Goal: Task Accomplishment & Management: Use online tool/utility

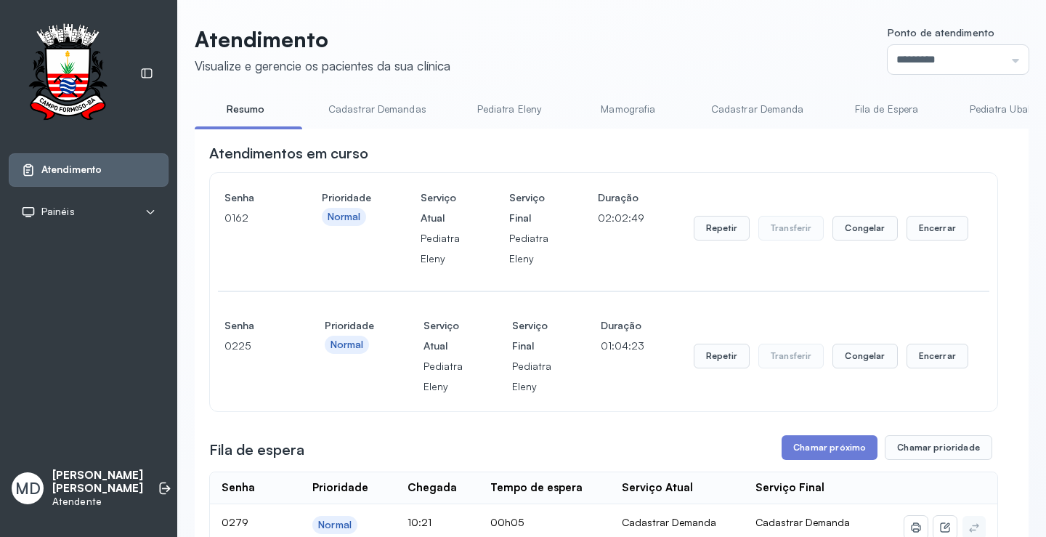
scroll to position [218, 0]
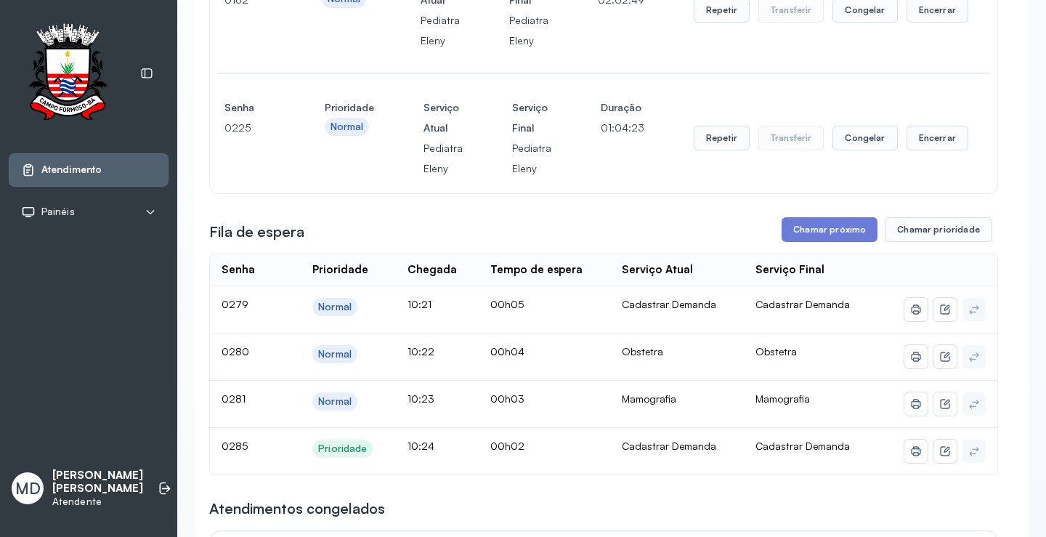
click at [840, 237] on button "Chamar próximo" at bounding box center [830, 229] width 96 height 25
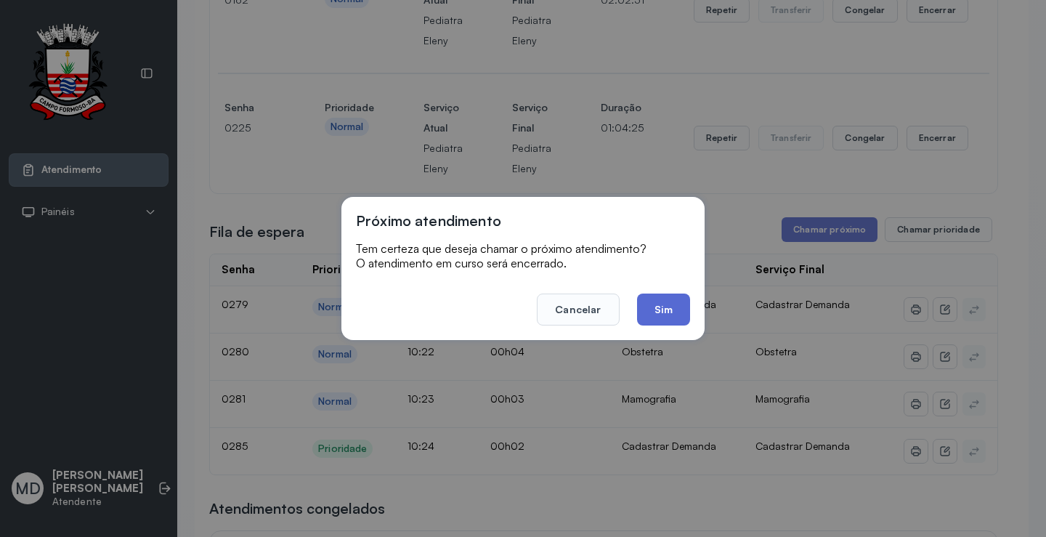
click at [658, 313] on button "Sim" at bounding box center [663, 310] width 53 height 32
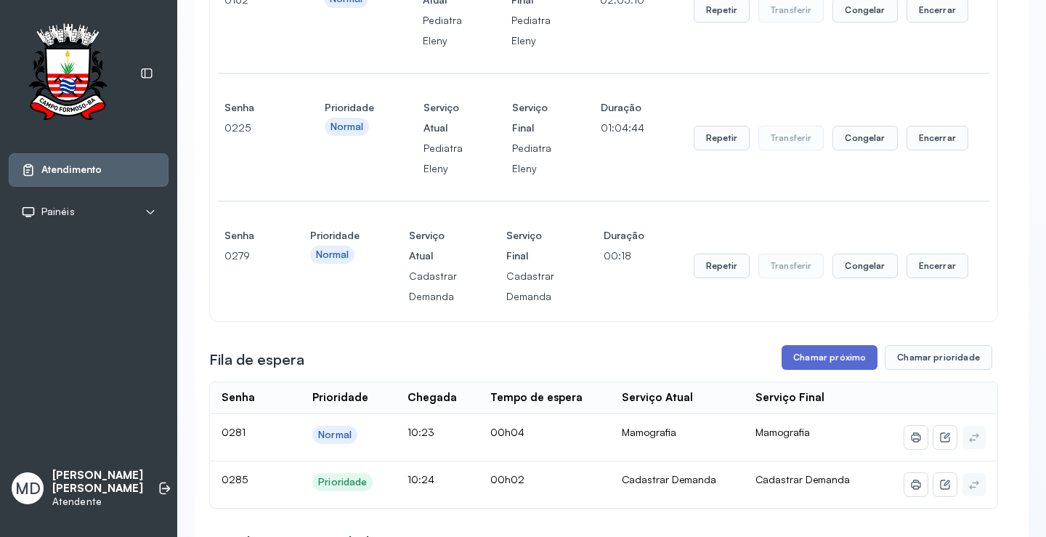
click at [828, 370] on button "Chamar próximo" at bounding box center [830, 357] width 96 height 25
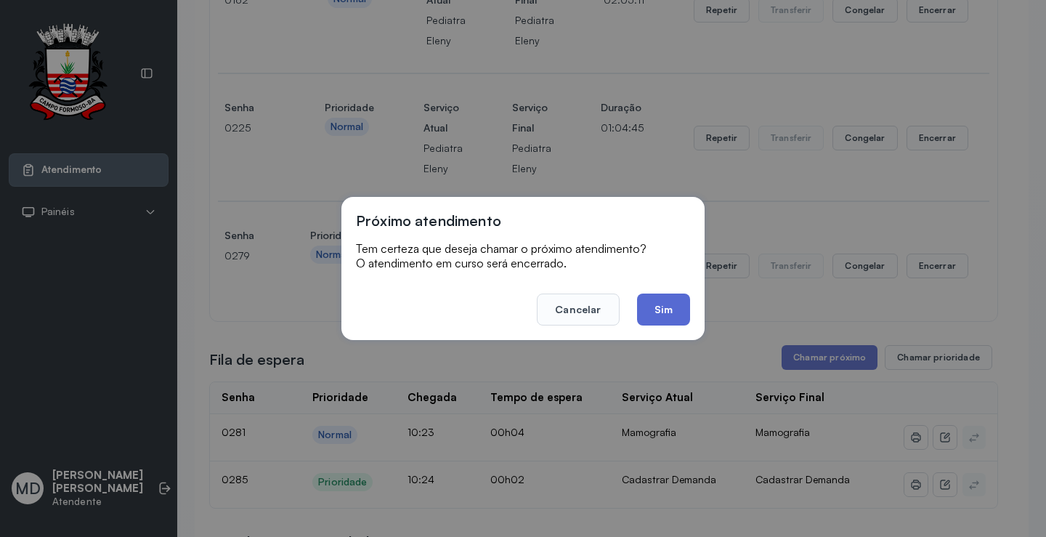
click at [667, 317] on button "Sim" at bounding box center [663, 310] width 53 height 32
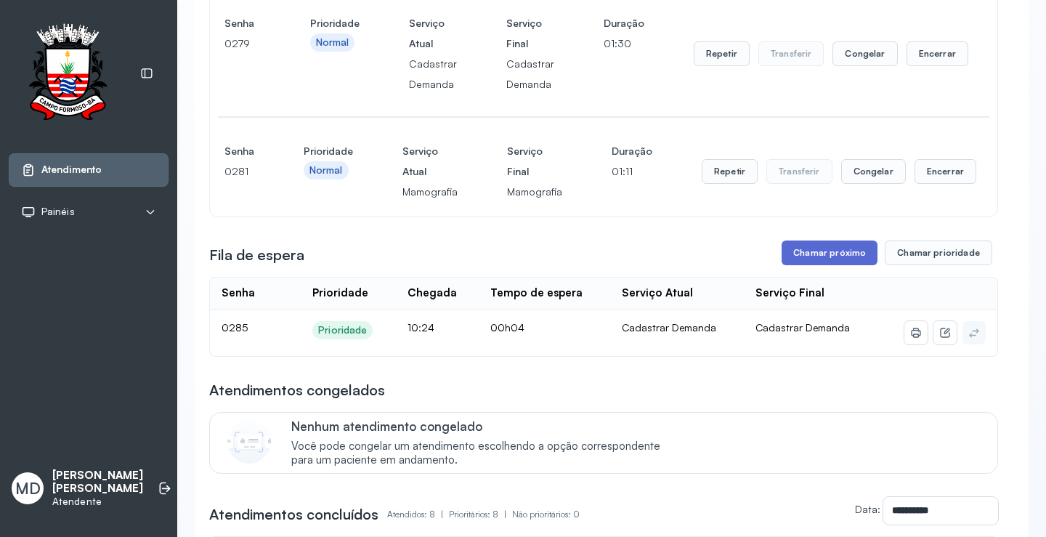
scroll to position [436, 0]
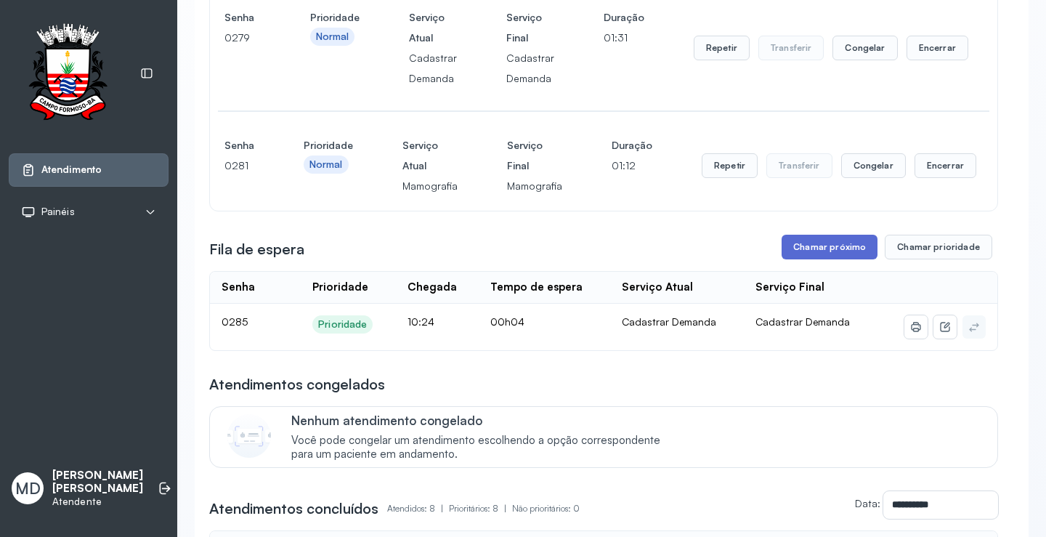
click at [817, 251] on button "Chamar próximo" at bounding box center [830, 247] width 96 height 25
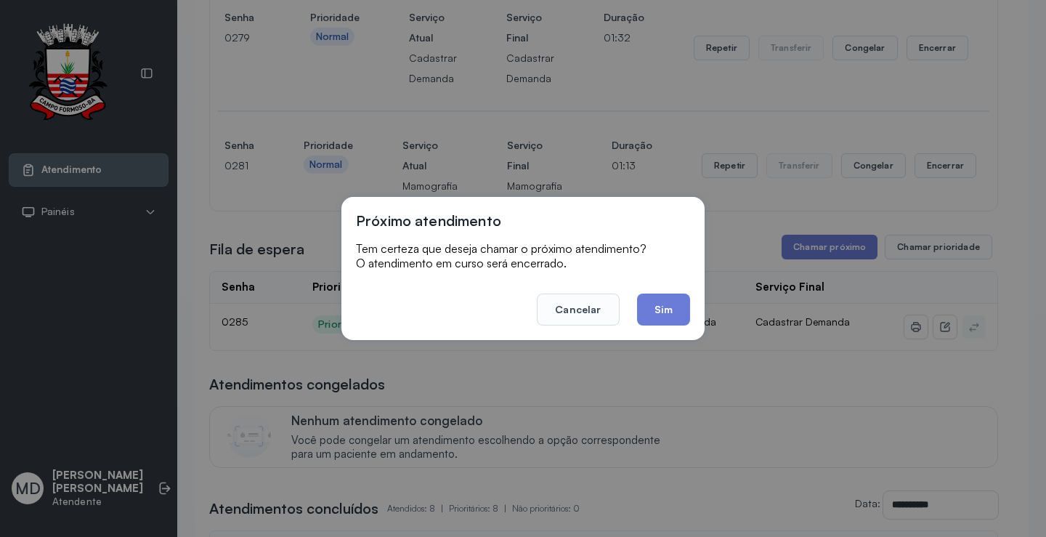
click at [655, 289] on footer "Cancelar Sim" at bounding box center [523, 299] width 334 height 52
click at [655, 305] on button "Sim" at bounding box center [663, 310] width 53 height 32
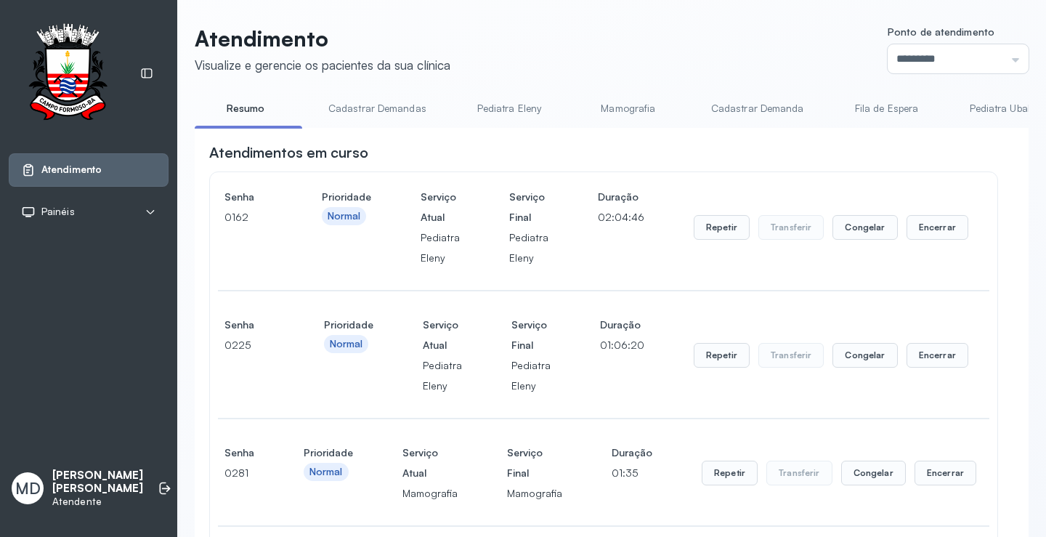
scroll to position [363, 0]
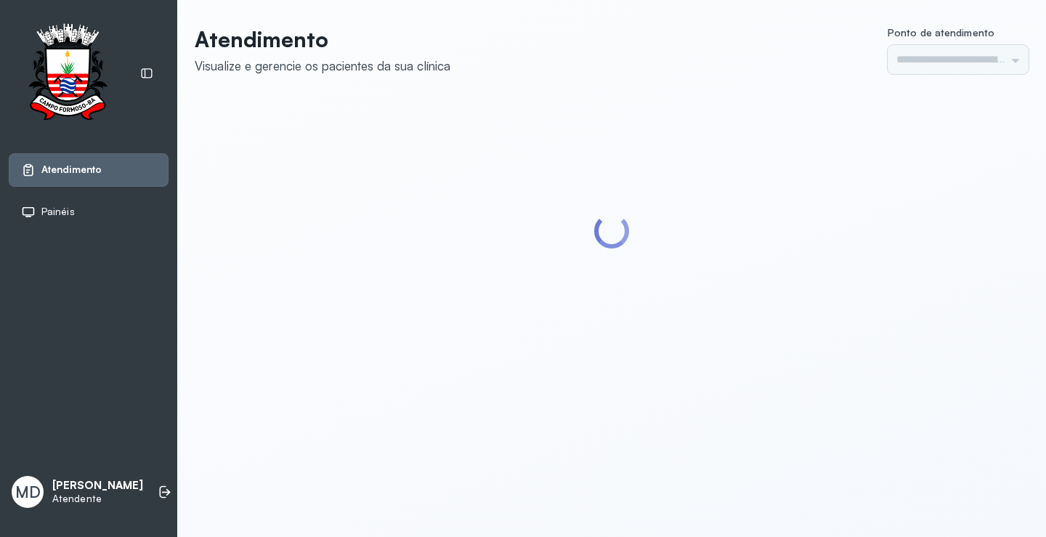
type input "*********"
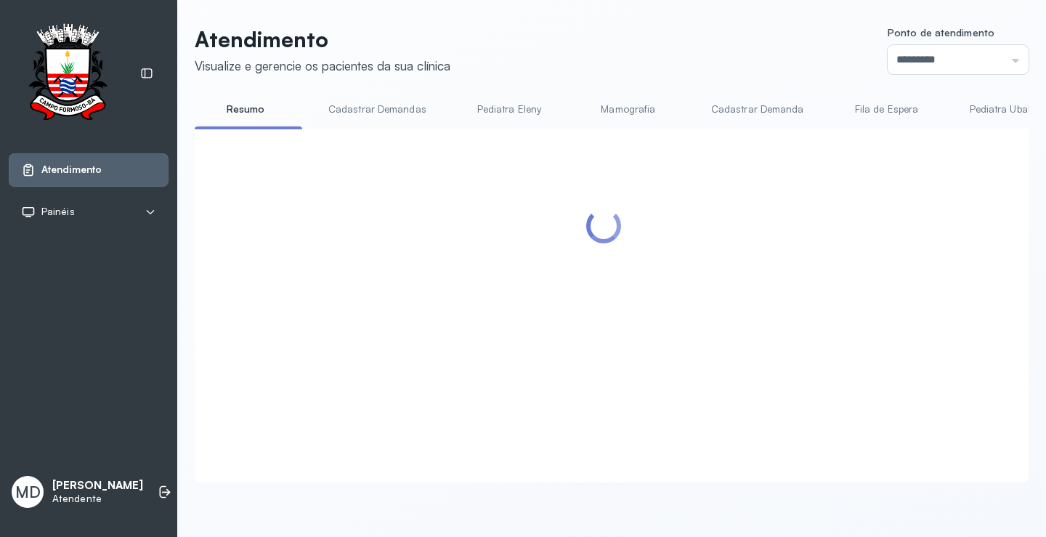
scroll to position [436, 0]
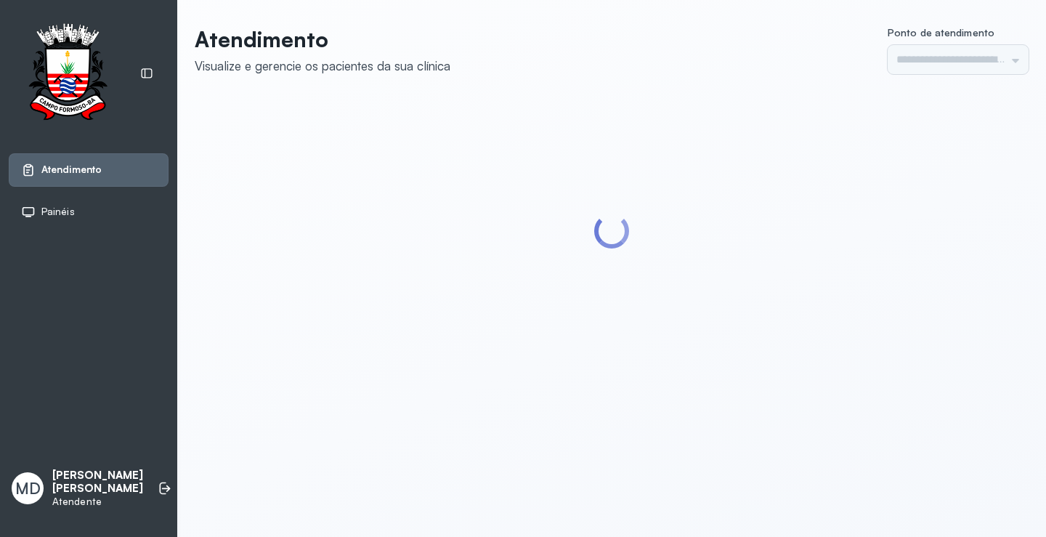
type input "*********"
